Goal: Task Accomplishment & Management: Understand process/instructions

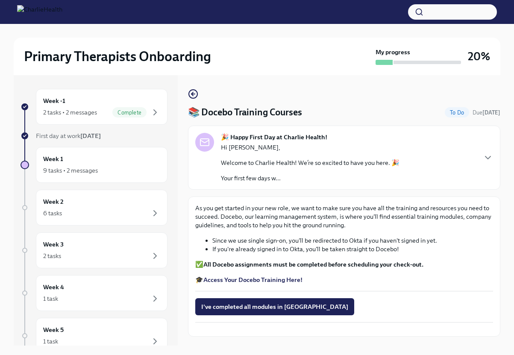
scroll to position [42, 0]
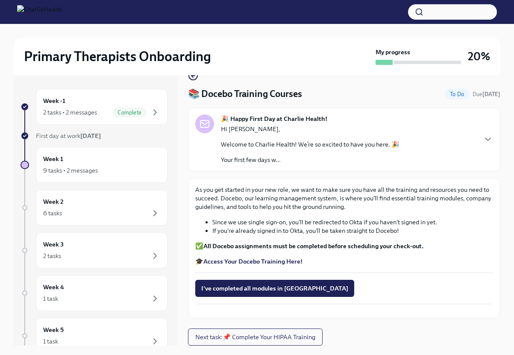
click at [287, 258] on strong "Access Your Docebo Training Here!" at bounding box center [253, 262] width 99 height 8
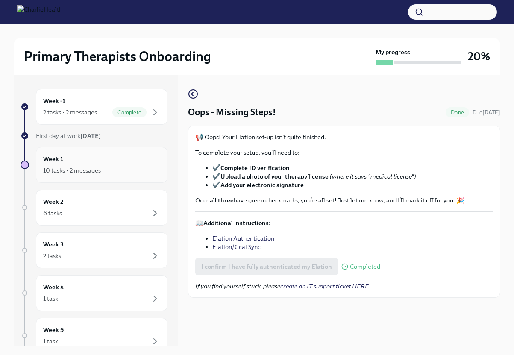
click at [118, 161] on div "Week 1 10 tasks • 2 messages" at bounding box center [101, 164] width 117 height 21
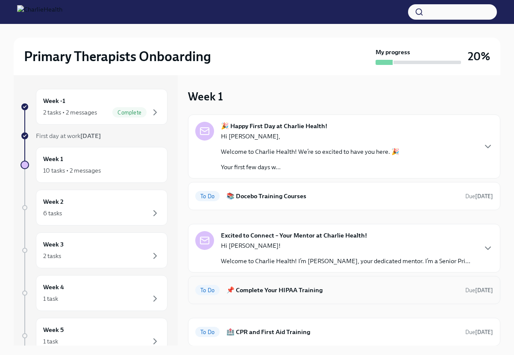
click at [302, 283] on div "To Do 📌 Complete Your HIPAA Training Due [DATE]" at bounding box center [344, 290] width 313 height 28
click at [268, 290] on h6 "📌 Complete Your HIPAA Training" at bounding box center [343, 290] width 232 height 9
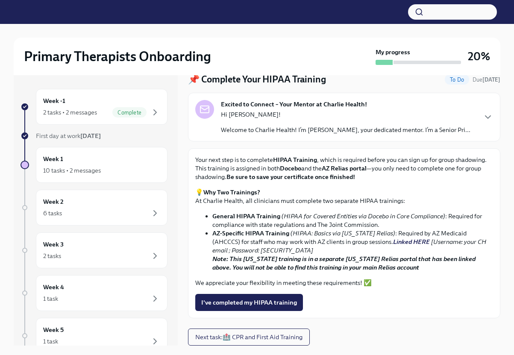
scroll to position [32, 0]
